Goal: Find specific page/section: Find specific page/section

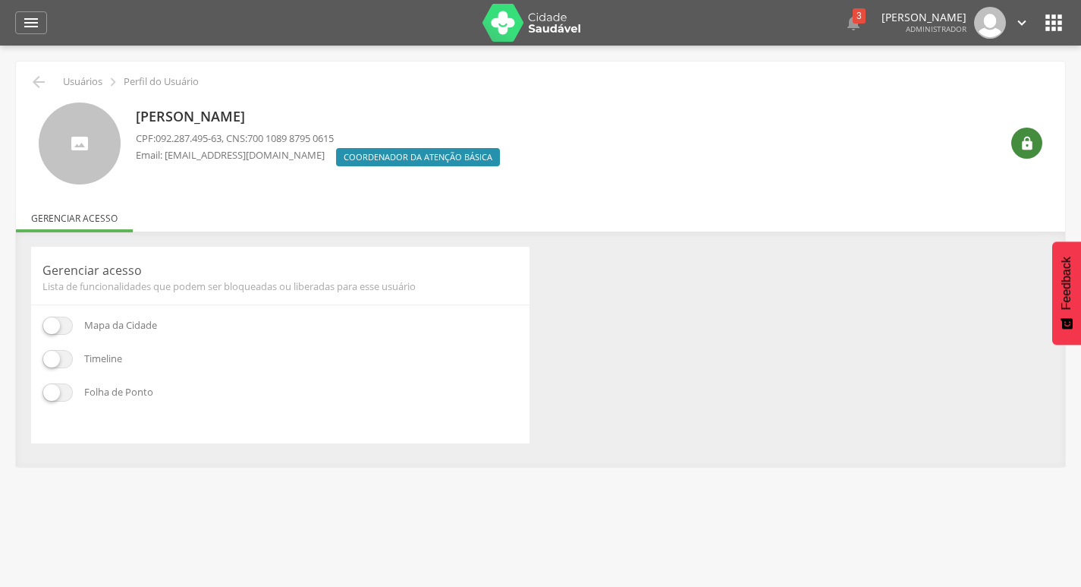
click at [1027, 142] on icon "" at bounding box center [1027, 143] width 15 height 15
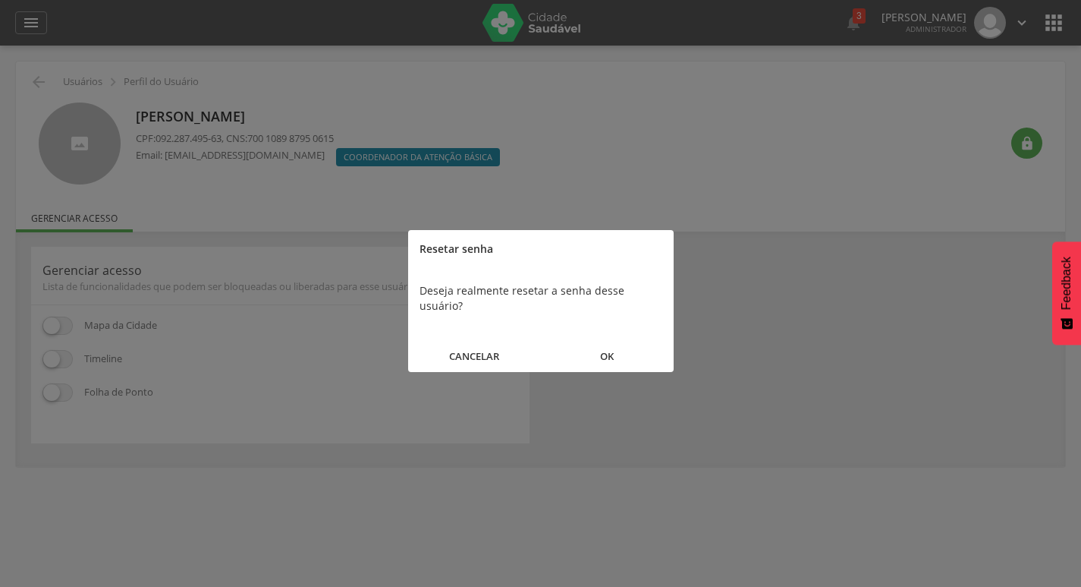
click at [647, 340] on button "OK" at bounding box center [607, 356] width 133 height 33
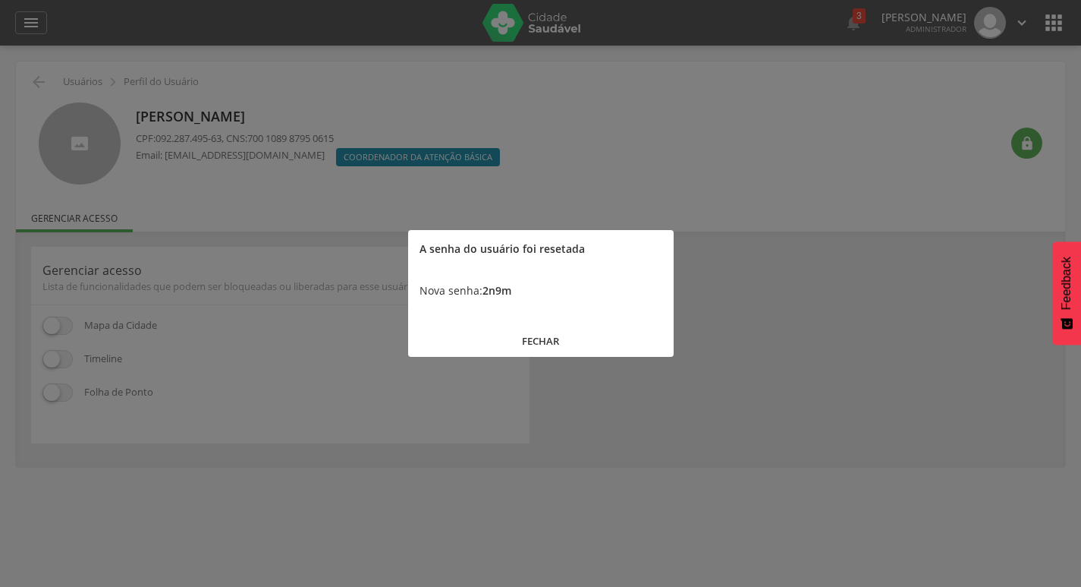
click at [485, 288] on b "2n9m" at bounding box center [497, 290] width 29 height 14
copy b "2n9m"
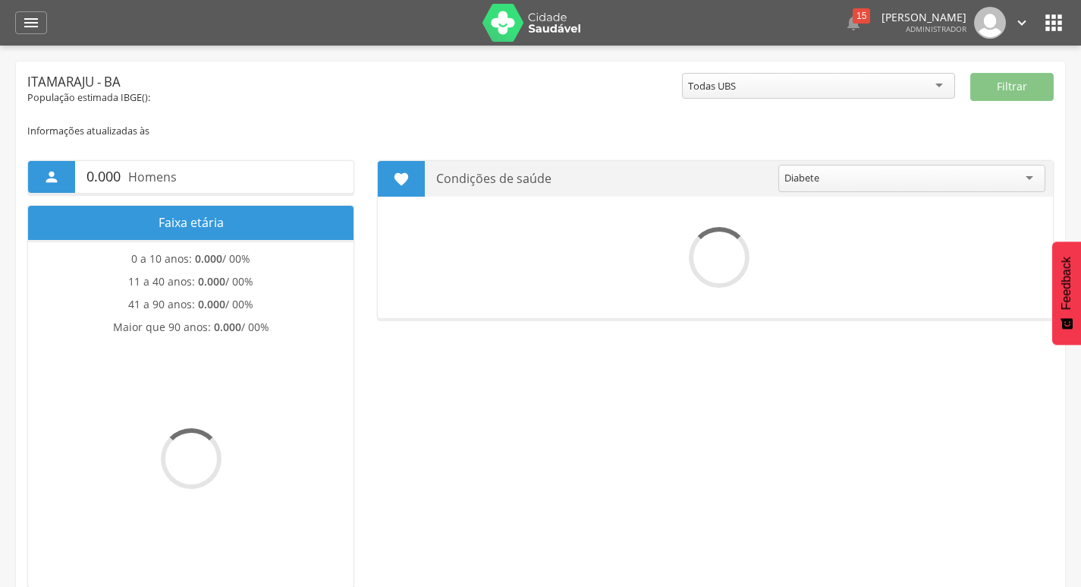
click at [1067, 30] on header " Dashboard Supervisão Produtividade Mapa da cidade Mapa de cobertura Ranking A…" at bounding box center [540, 23] width 1081 height 46
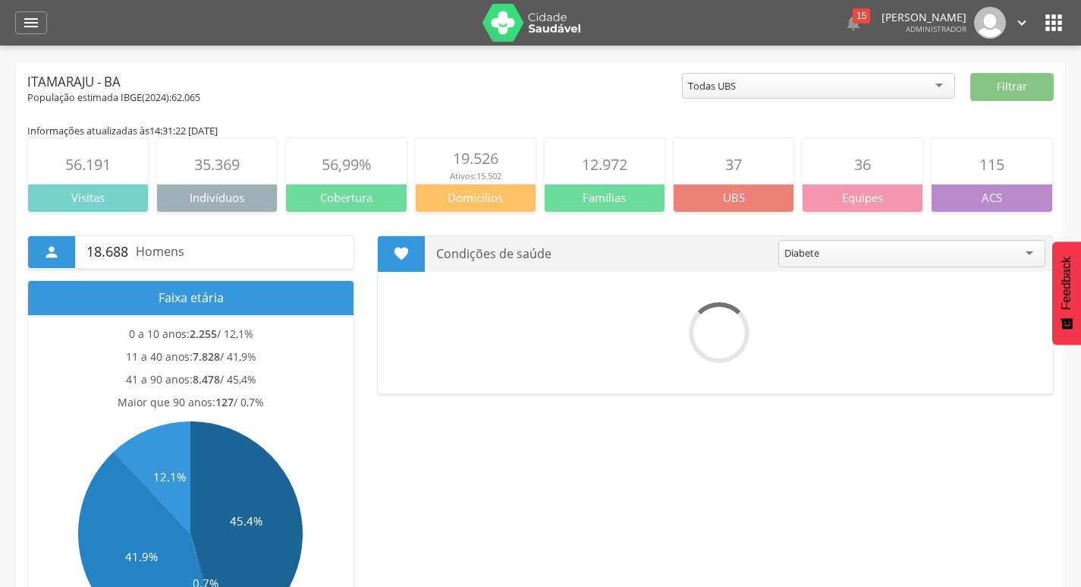
click at [1056, 25] on icon "" at bounding box center [1054, 23] width 24 height 24
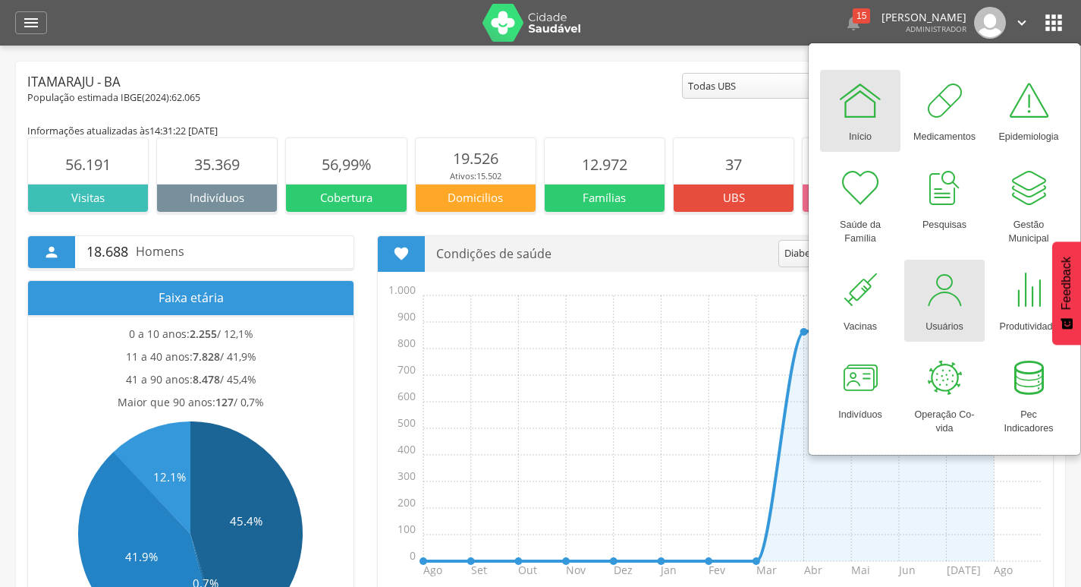
click at [962, 285] on div at bounding box center [945, 290] width 46 height 46
